Goal: Task Accomplishment & Management: Use online tool/utility

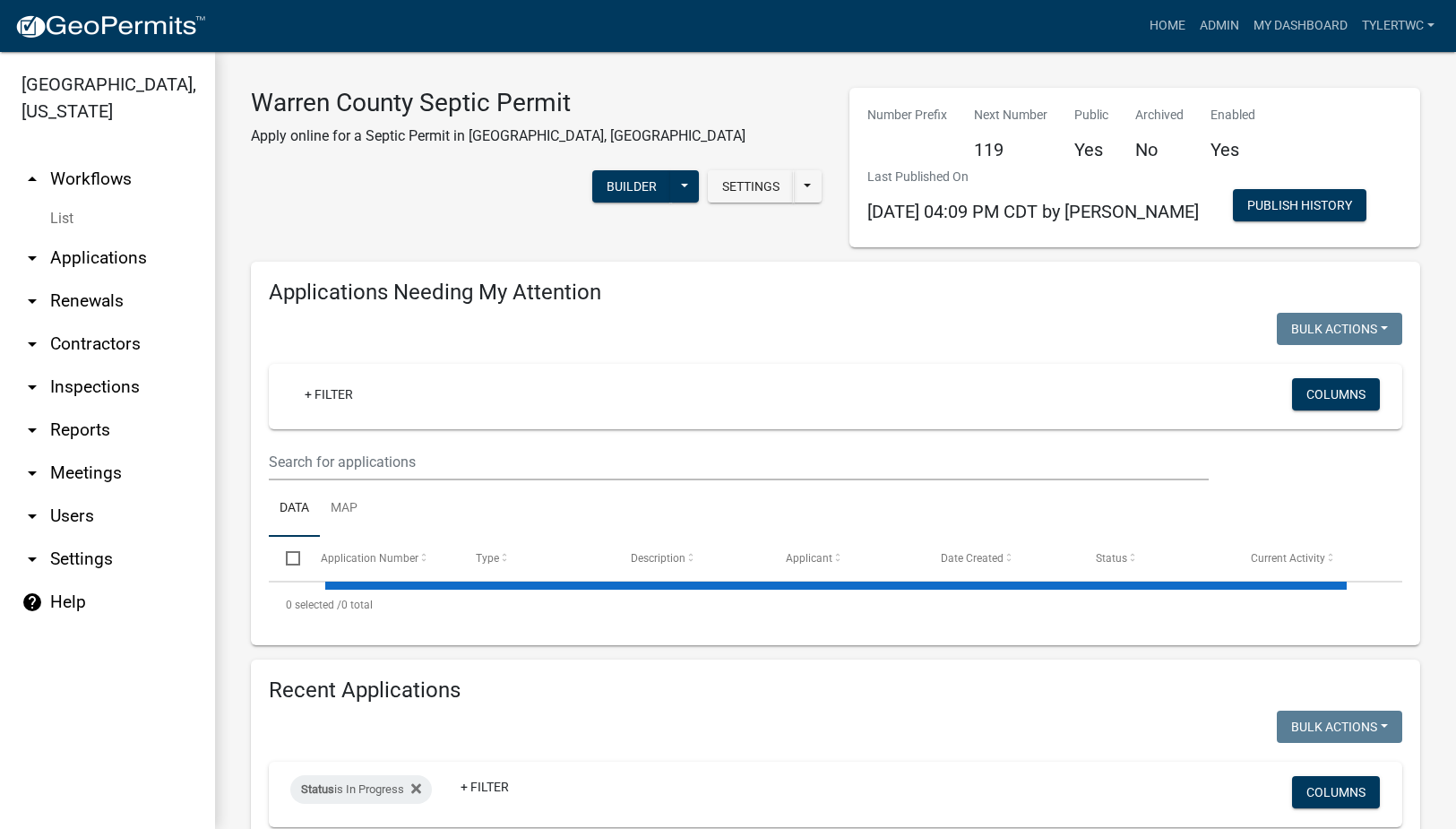
select select "2: 50"
select select "3: 100"
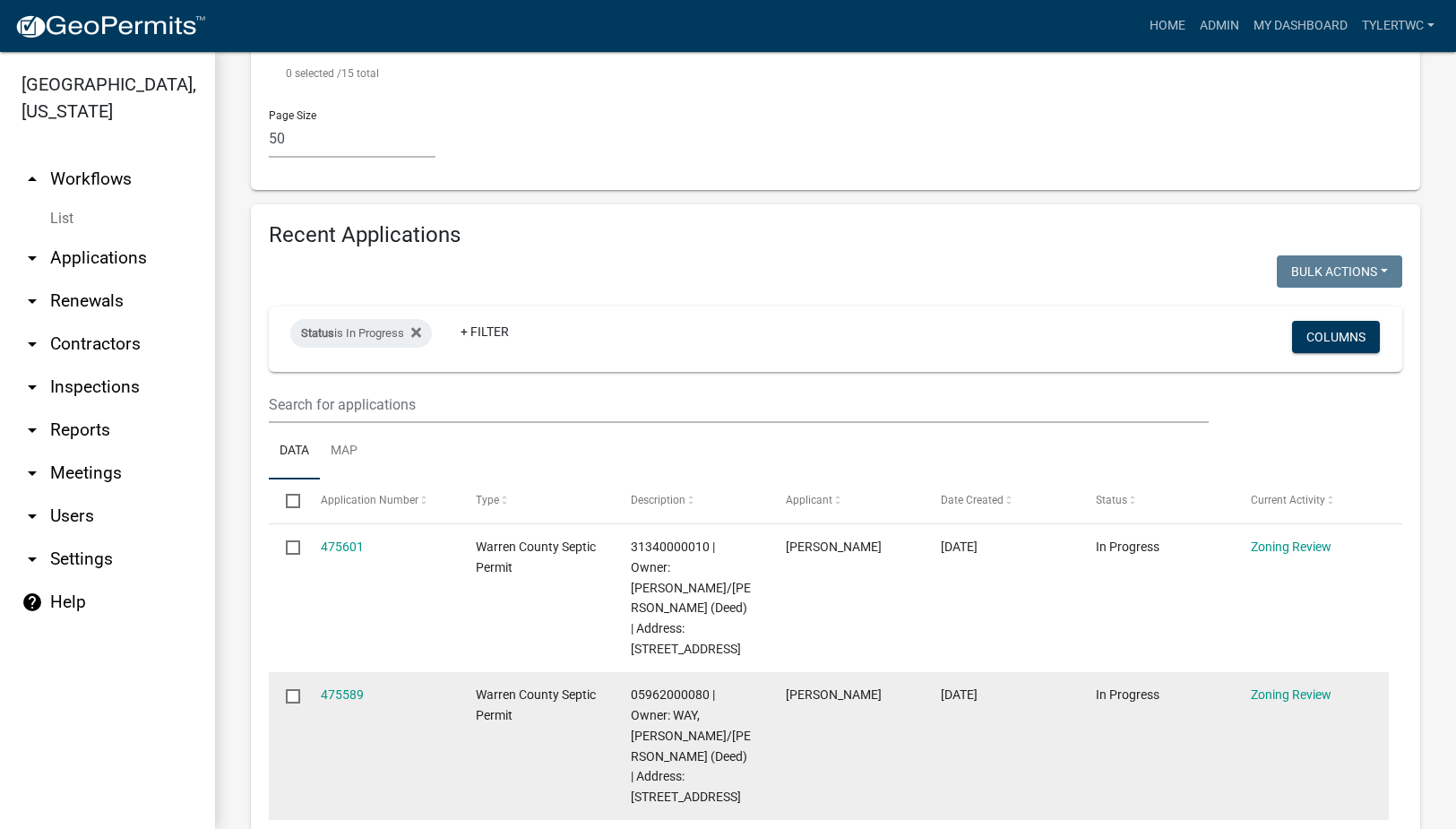
scroll to position [2926, 0]
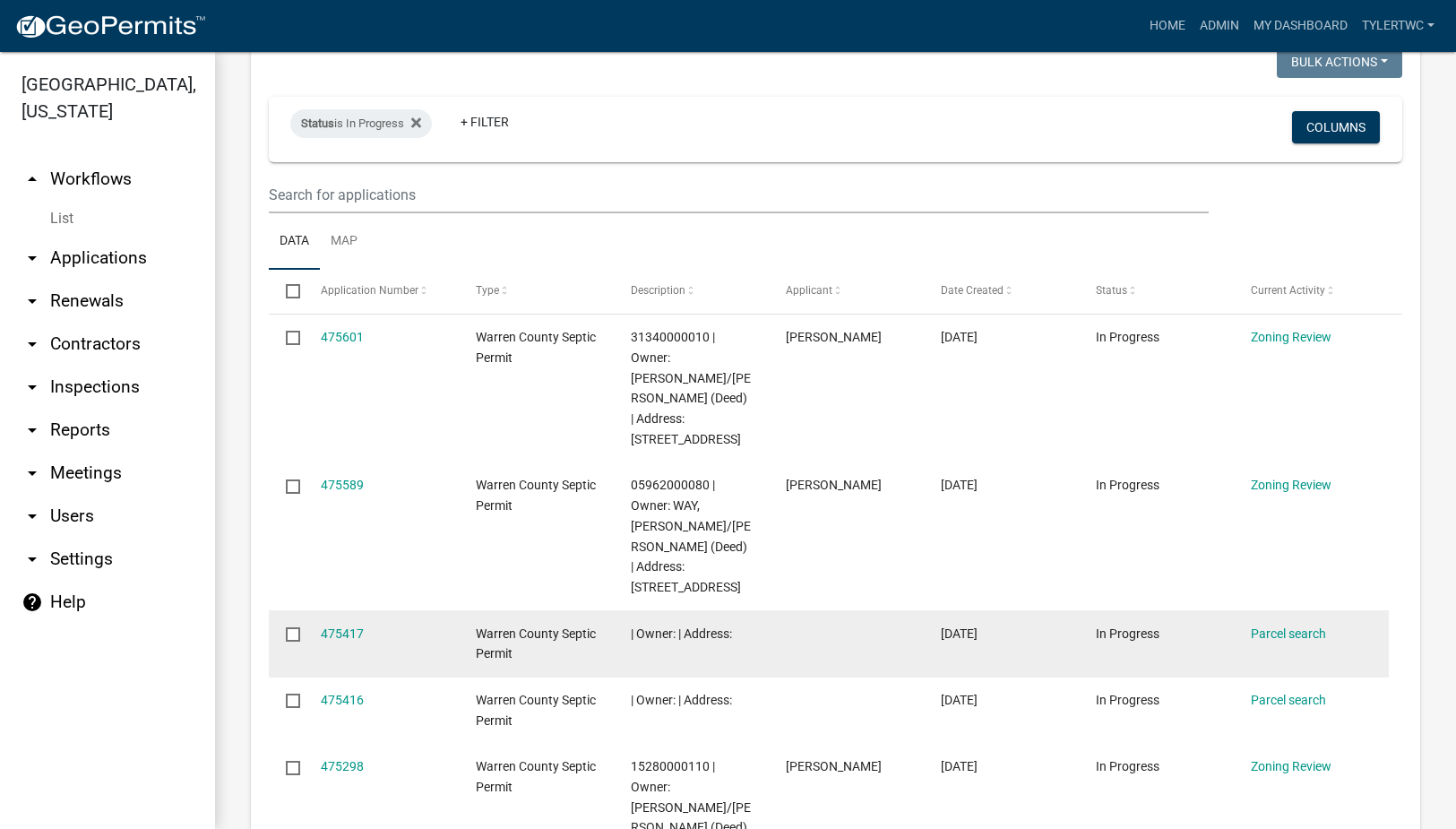
drag, startPoint x: 288, startPoint y: 448, endPoint x: 292, endPoint y: 475, distance: 27.3
click at [288, 627] on input "checkbox" at bounding box center [291, 633] width 12 height 12
checkbox input "true"
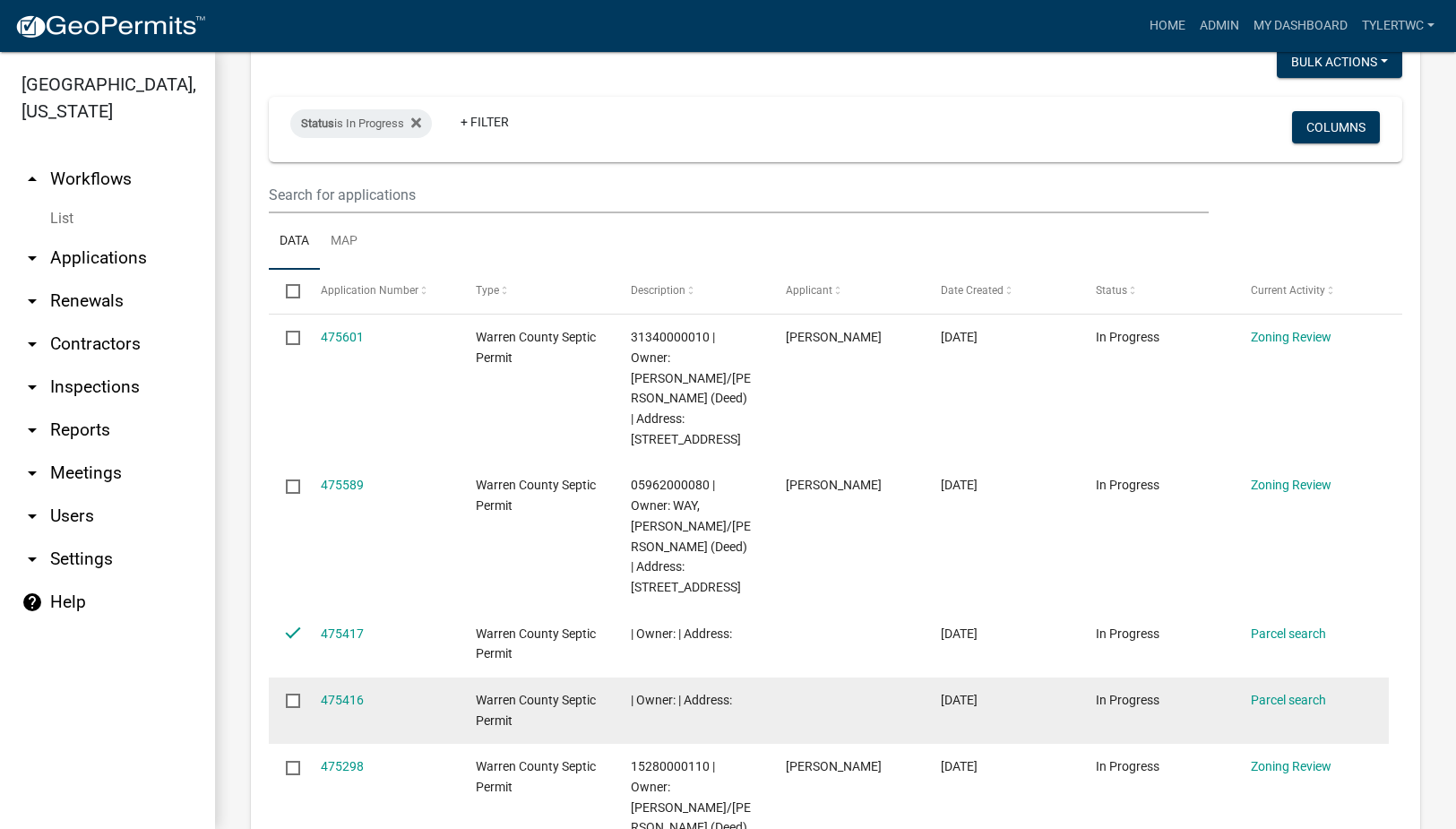
click at [291, 693] on input "checkbox" at bounding box center [291, 699] width 12 height 12
checkbox input "true"
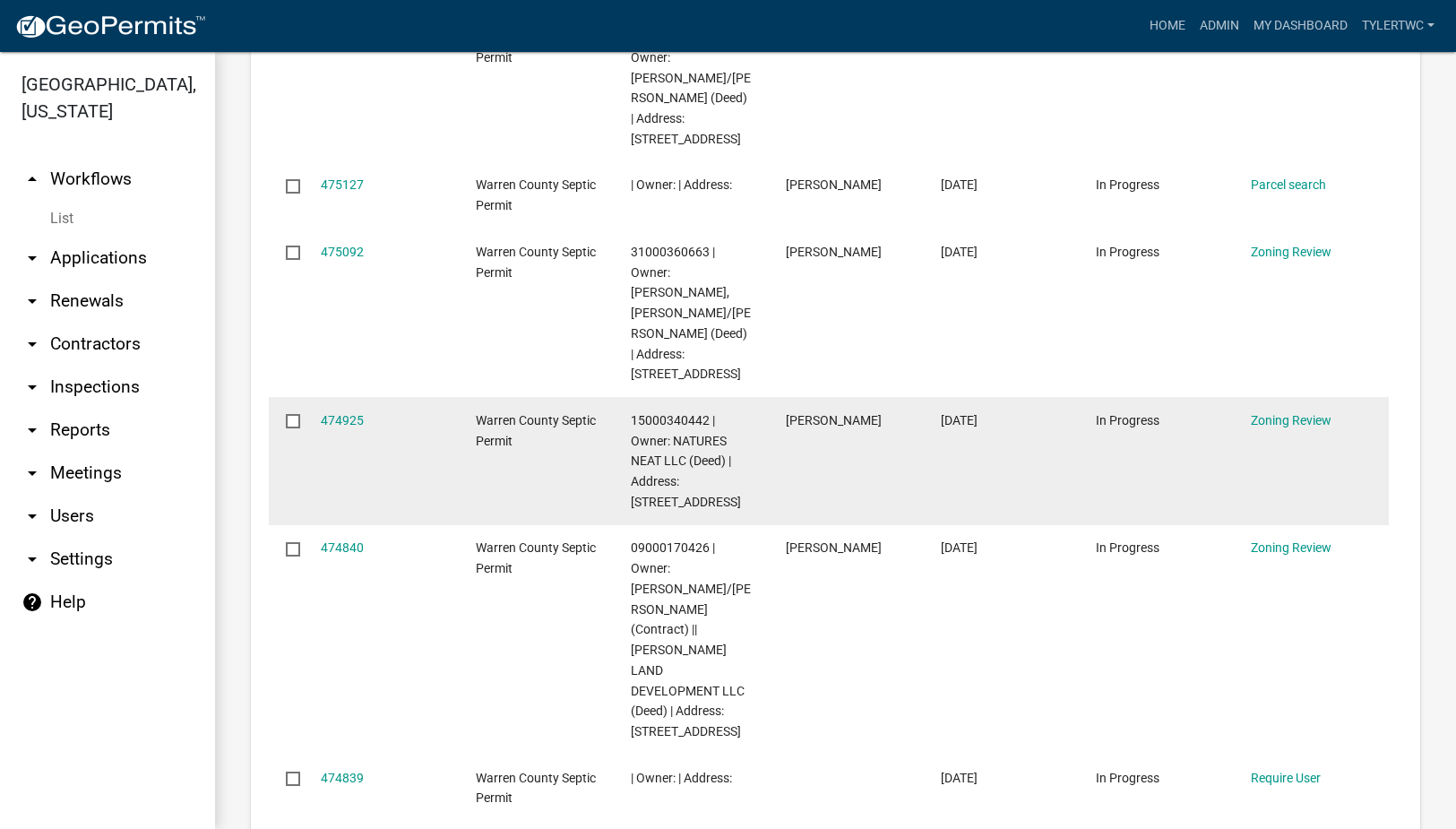
scroll to position [3762, 0]
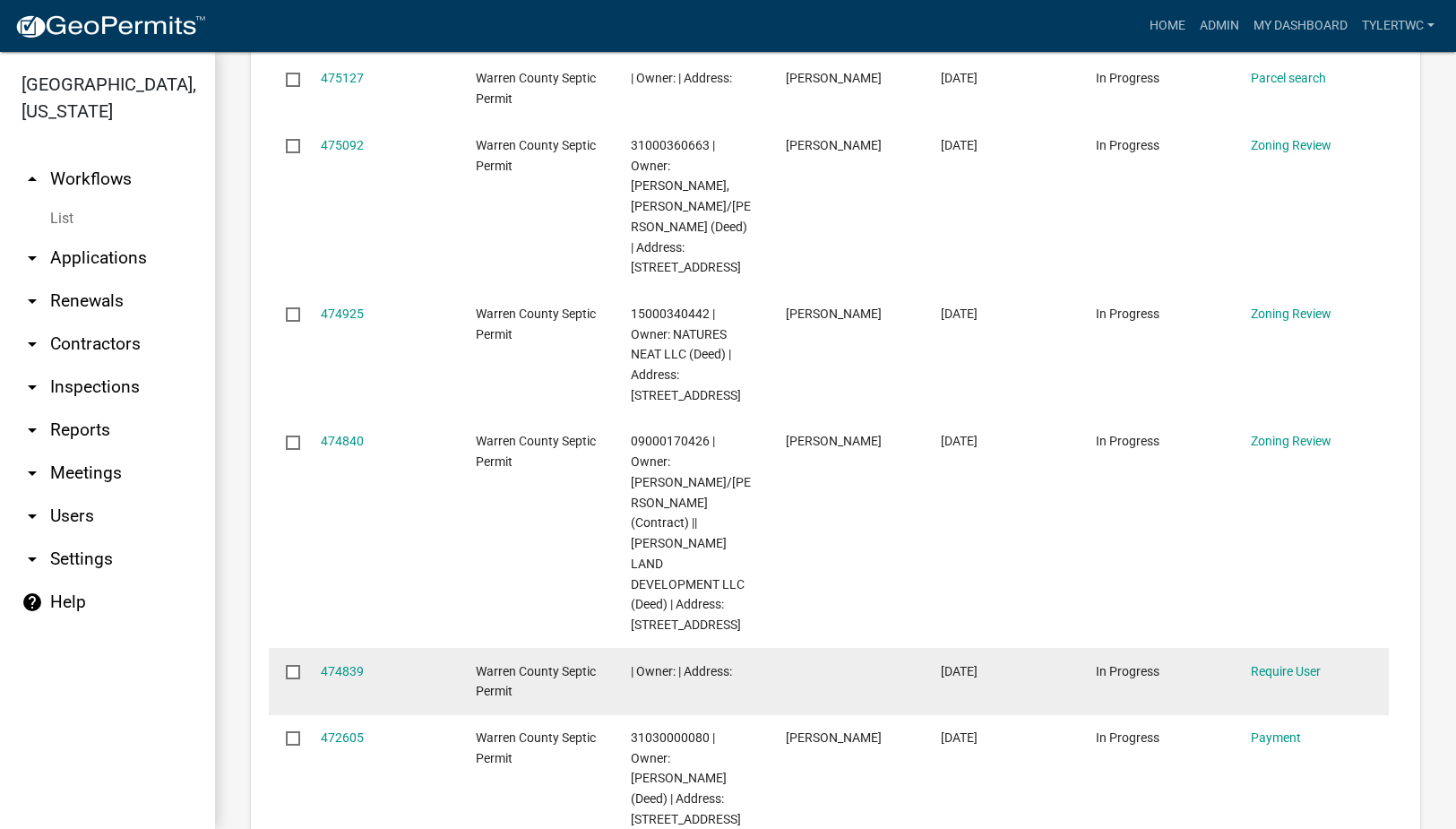
click at [287, 665] on input "checkbox" at bounding box center [291, 671] width 12 height 12
checkbox input "true"
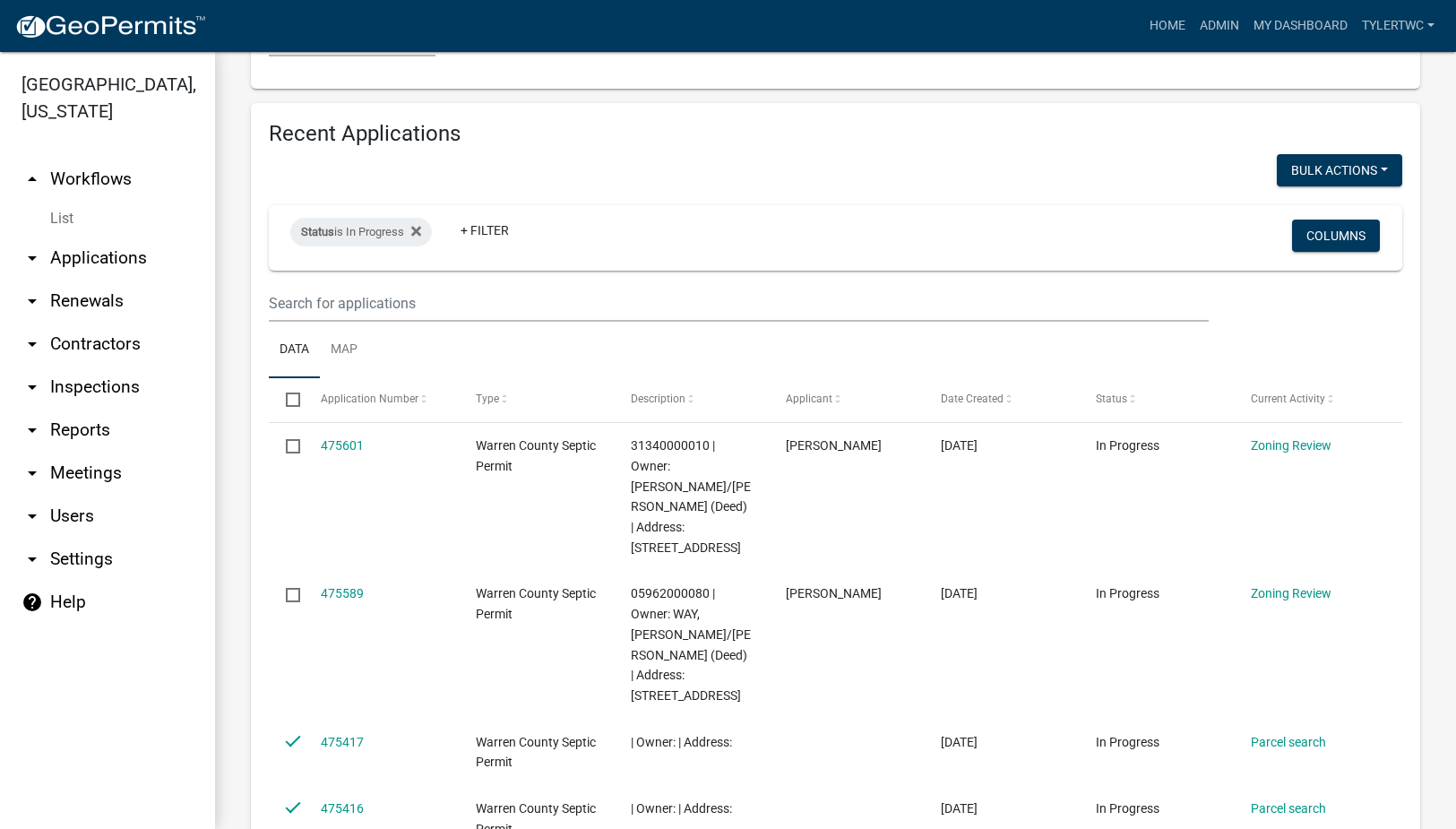
scroll to position [2508, 0]
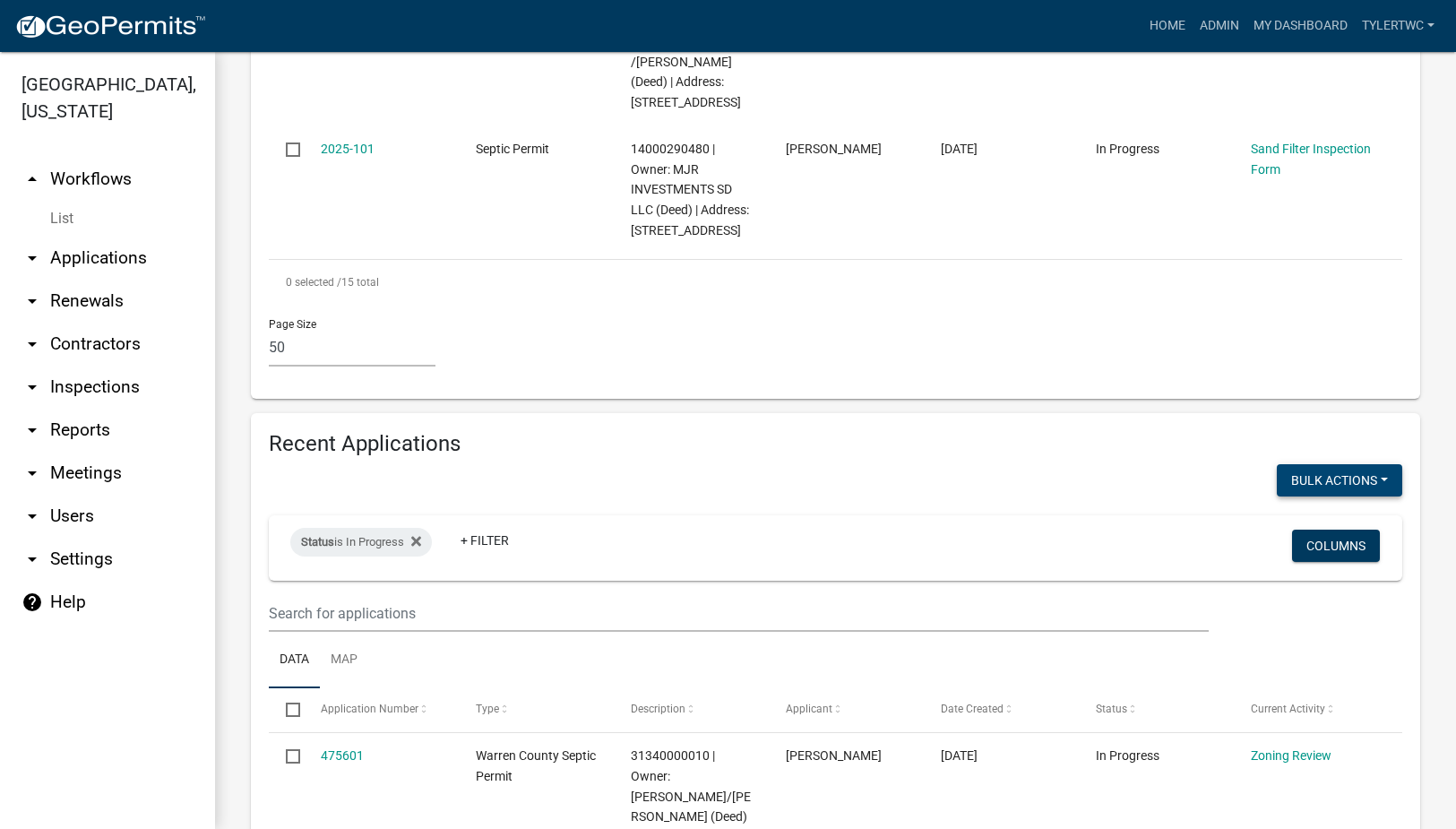
click at [1372, 464] on button "Bulk Actions" at bounding box center [1340, 480] width 125 height 32
click at [1290, 505] on button "Void" at bounding box center [1331, 526] width 143 height 43
checkbox input "false"
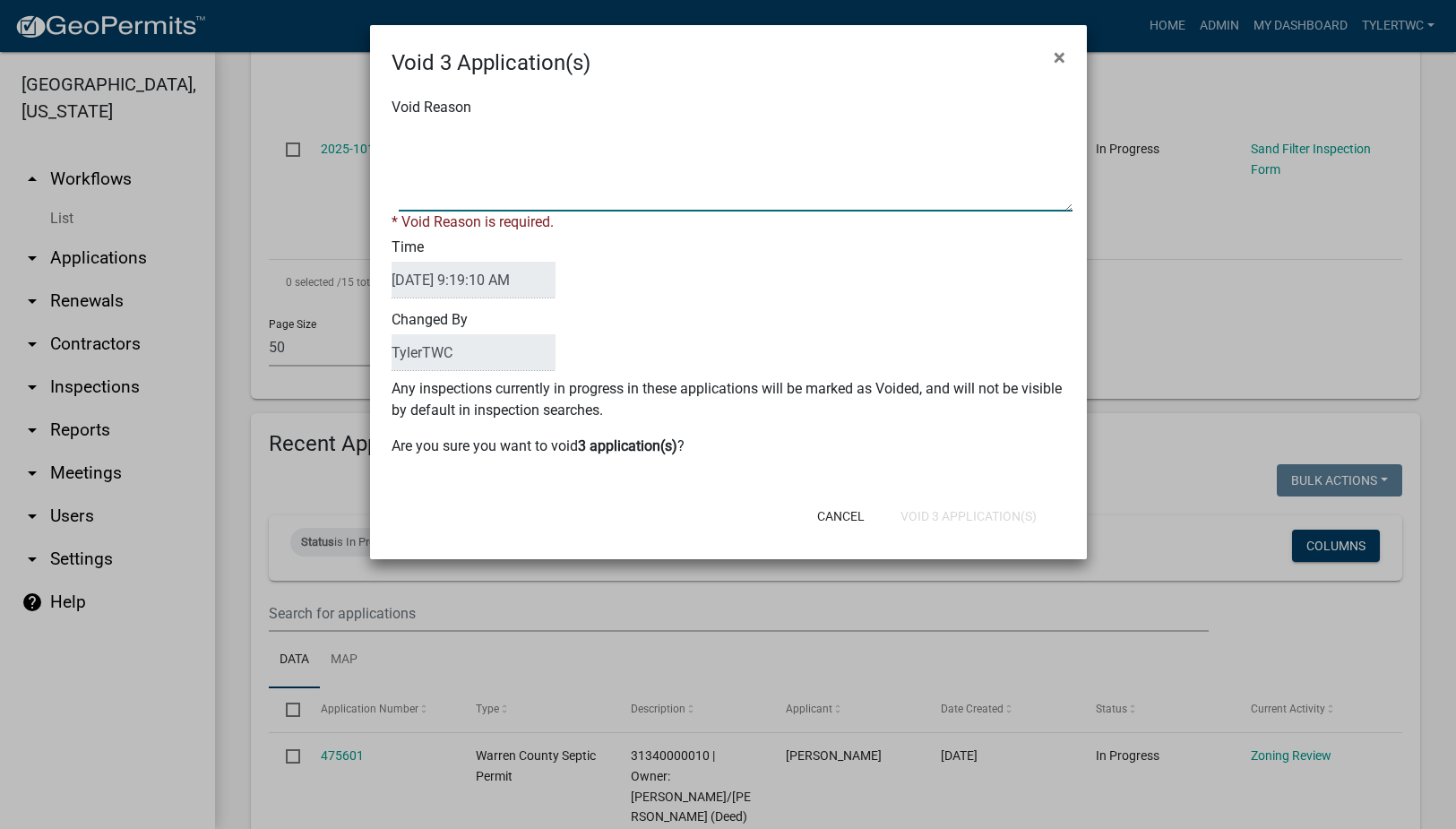
click at [489, 180] on textarea "Void Reason" at bounding box center [736, 167] width 674 height 89
type textarea "NA"
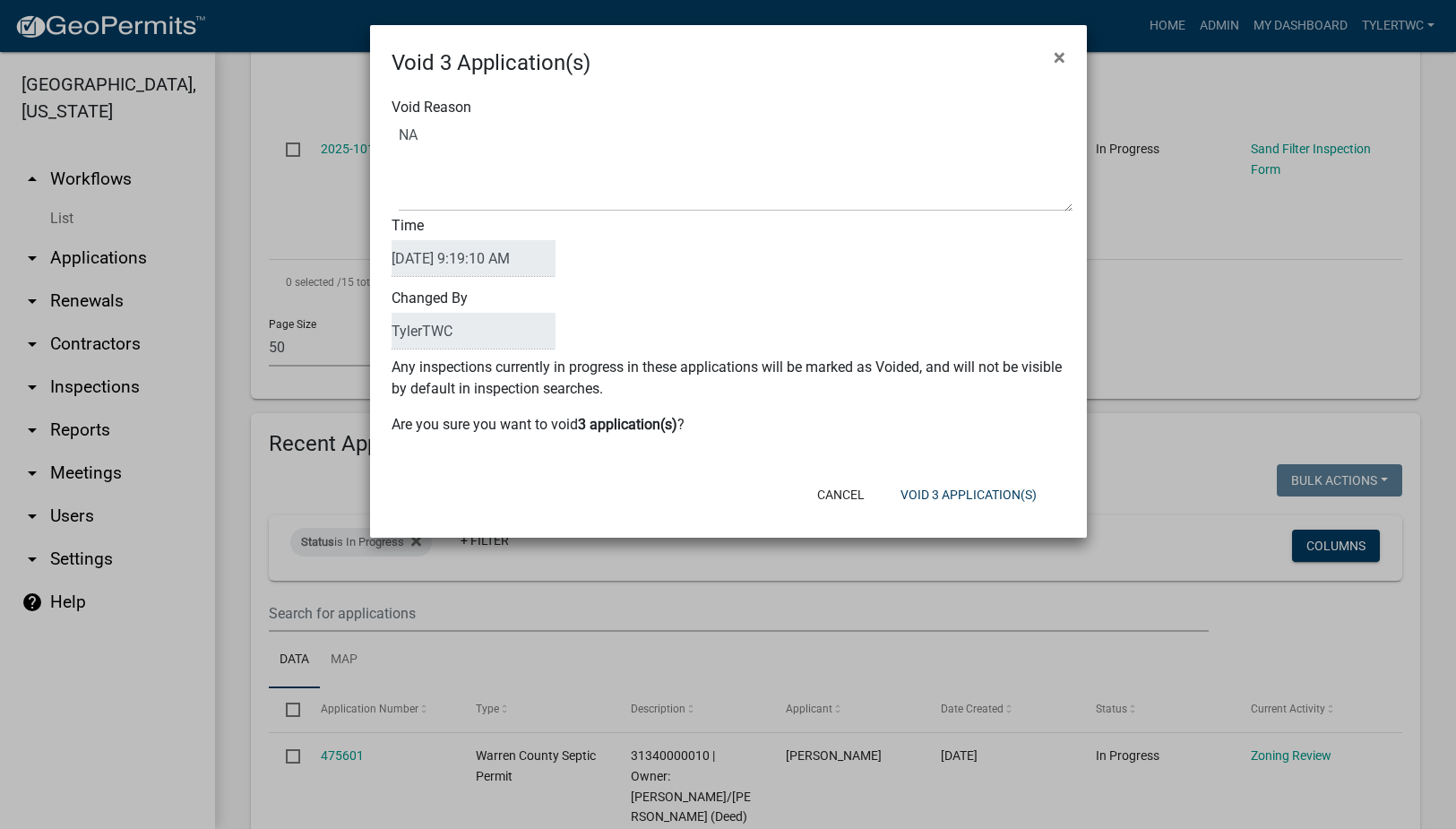
click at [553, 483] on form "Void 3 Application(s) × Void Reason Time [DATE] 9:19:10 AM Changed By TylerTWC …" at bounding box center [728, 272] width 717 height 496
click at [986, 496] on button "Void 3 Application(s)" at bounding box center [969, 494] width 165 height 32
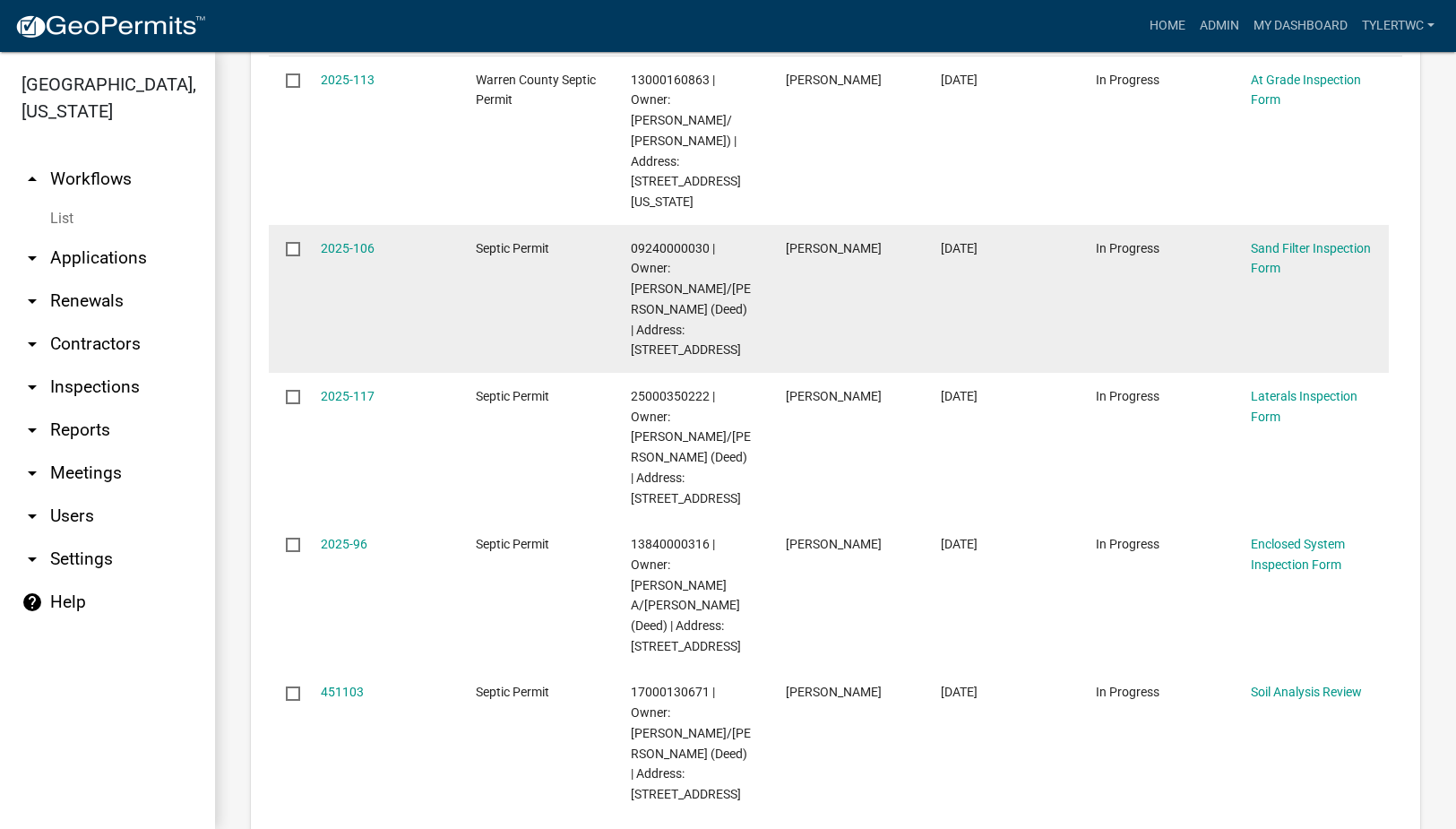
scroll to position [627, 0]
